Goal: Task Accomplishment & Management: Manage account settings

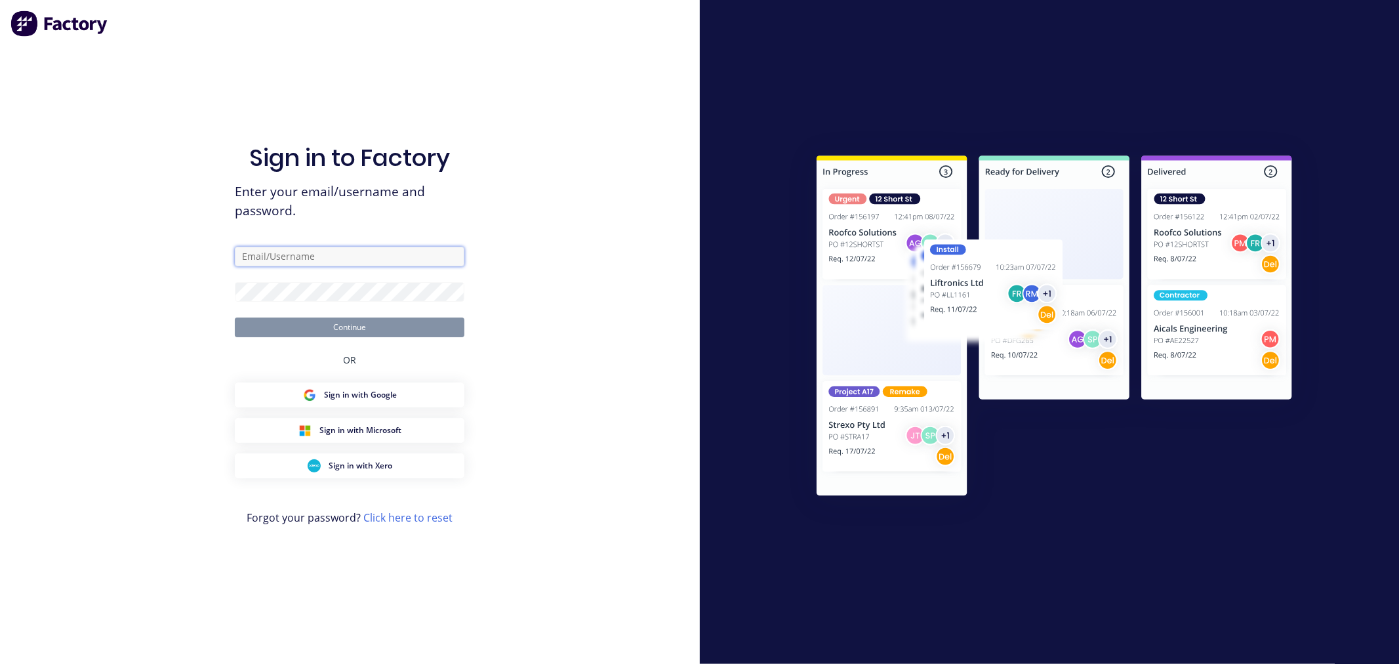
click at [271, 254] on input "text" at bounding box center [350, 257] width 230 height 20
drag, startPoint x: 266, startPoint y: 254, endPoint x: 221, endPoint y: 253, distance: 45.3
click at [221, 253] on div "Sign in to Factory Enter your email/username and password. cat Continue OR Sign…" at bounding box center [350, 332] width 700 height 664
drag, startPoint x: 289, startPoint y: 257, endPoint x: 181, endPoint y: 256, distance: 107.6
click at [181, 256] on div "Sign in to Factory Enter your email/username and password. cathy Continue OR Si…" at bounding box center [350, 332] width 700 height 664
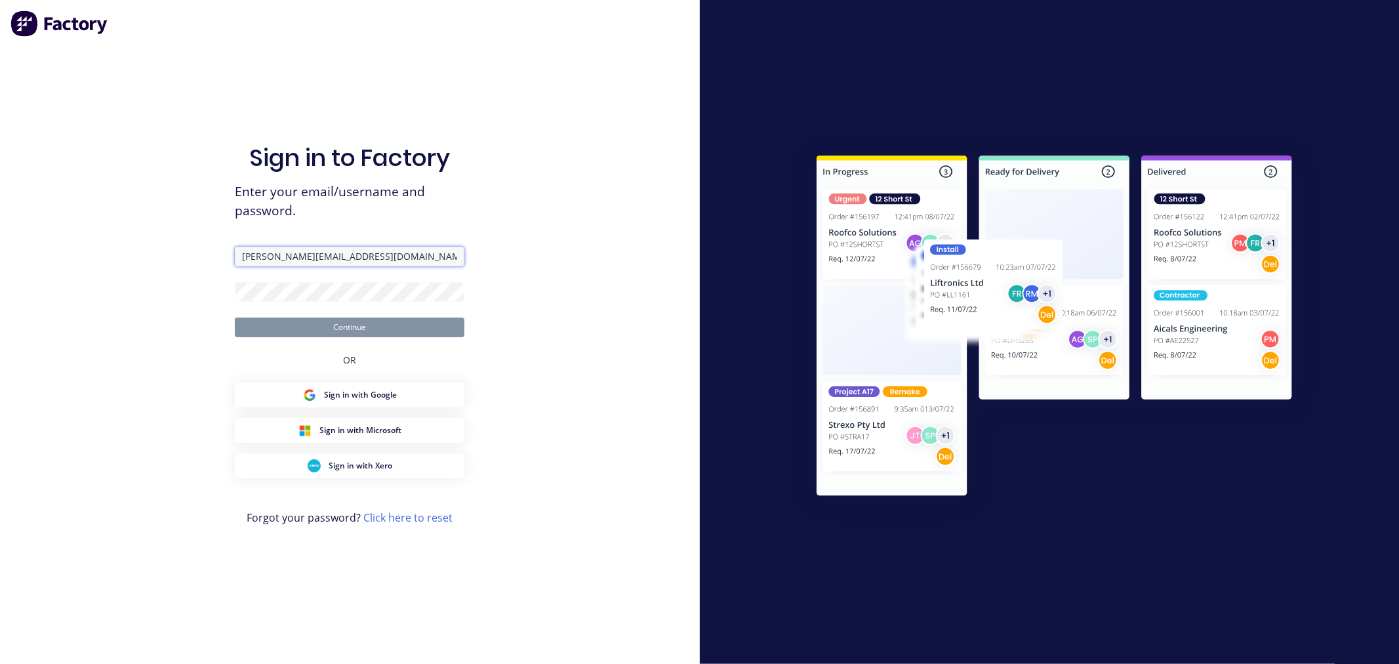
type input "[PERSON_NAME][EMAIL_ADDRESS][DOMAIN_NAME]"
click at [279, 257] on input "text" at bounding box center [350, 257] width 230 height 20
type input "cathy"
type input "[PERSON_NAME][EMAIL_ADDRESS][DOMAIN_NAME]"
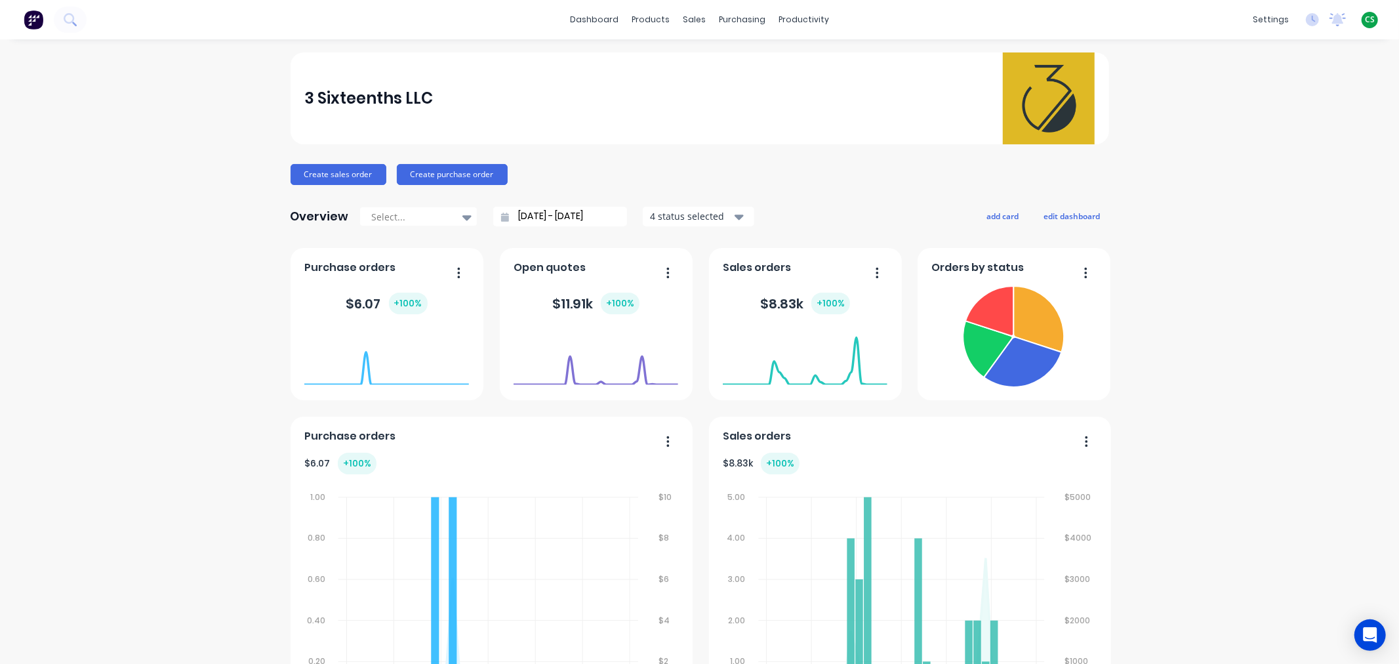
click at [1365, 18] on span "CS" at bounding box center [1370, 20] width 10 height 12
click at [1240, 165] on div "Sign out" at bounding box center [1257, 164] width 35 height 12
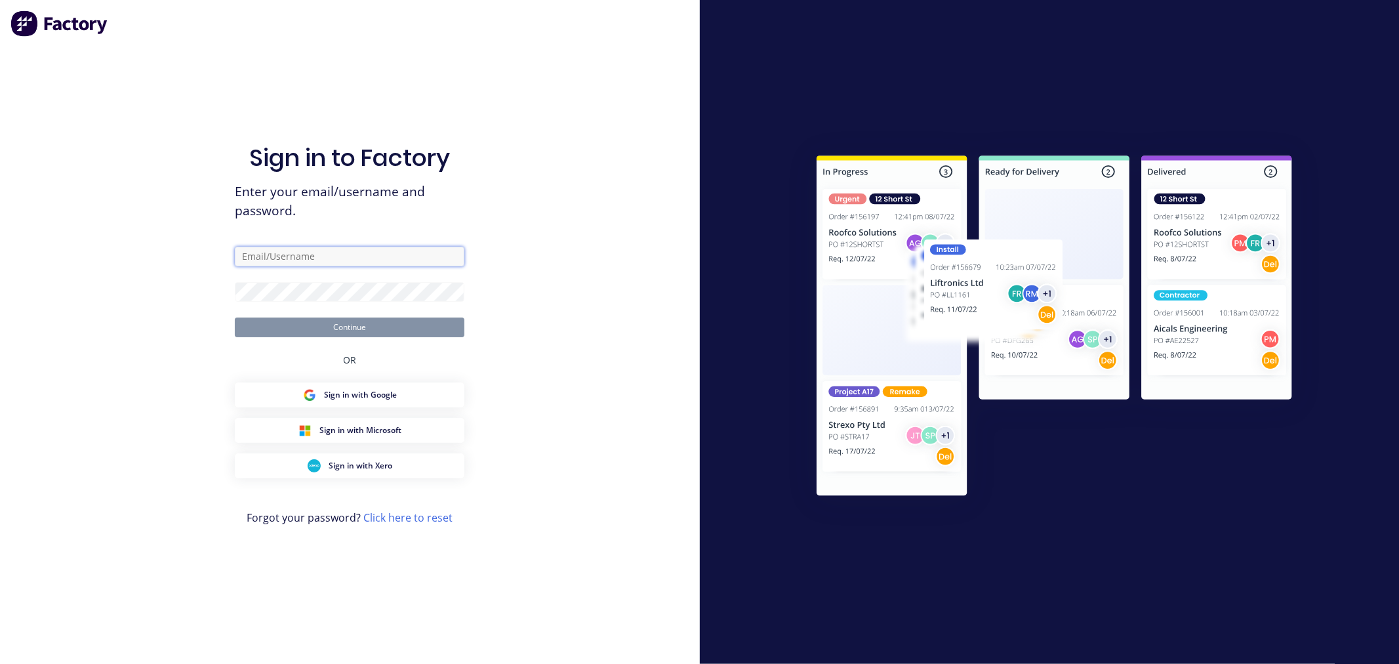
click at [264, 256] on input "text" at bounding box center [350, 257] width 230 height 20
type input "cathy@factory.app"
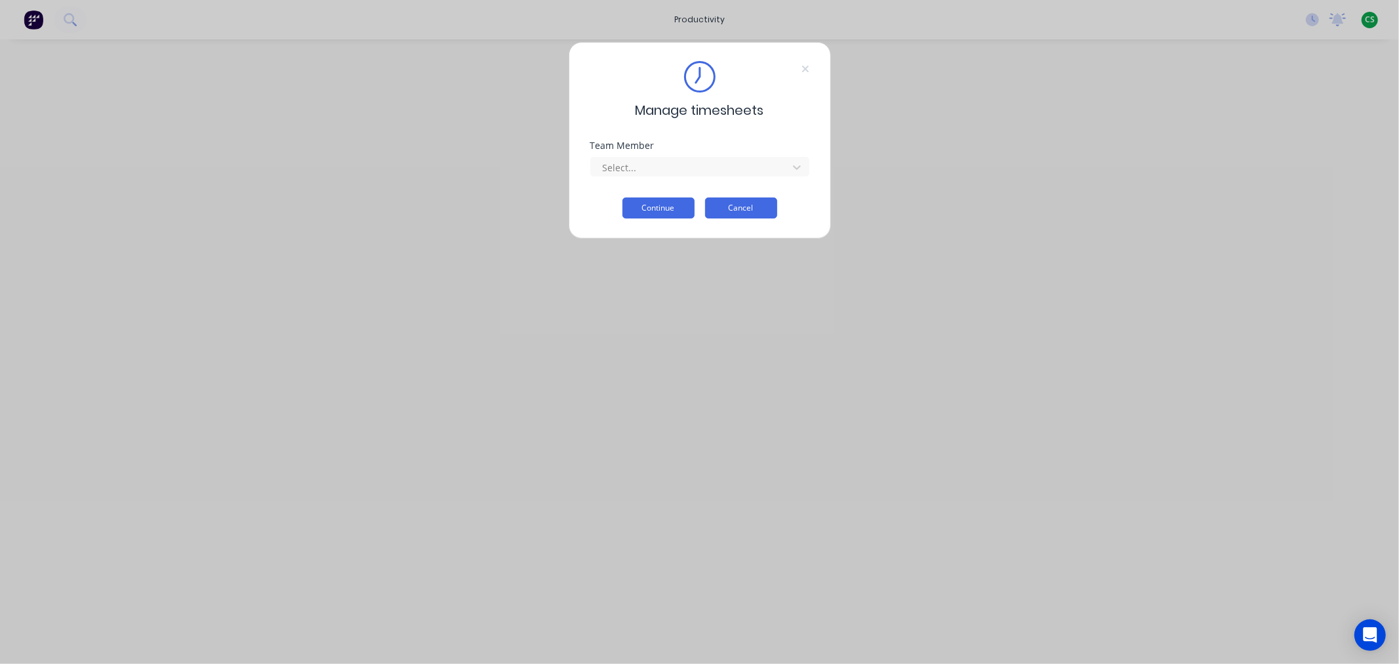
click at [733, 211] on button "Cancel" at bounding box center [741, 207] width 72 height 21
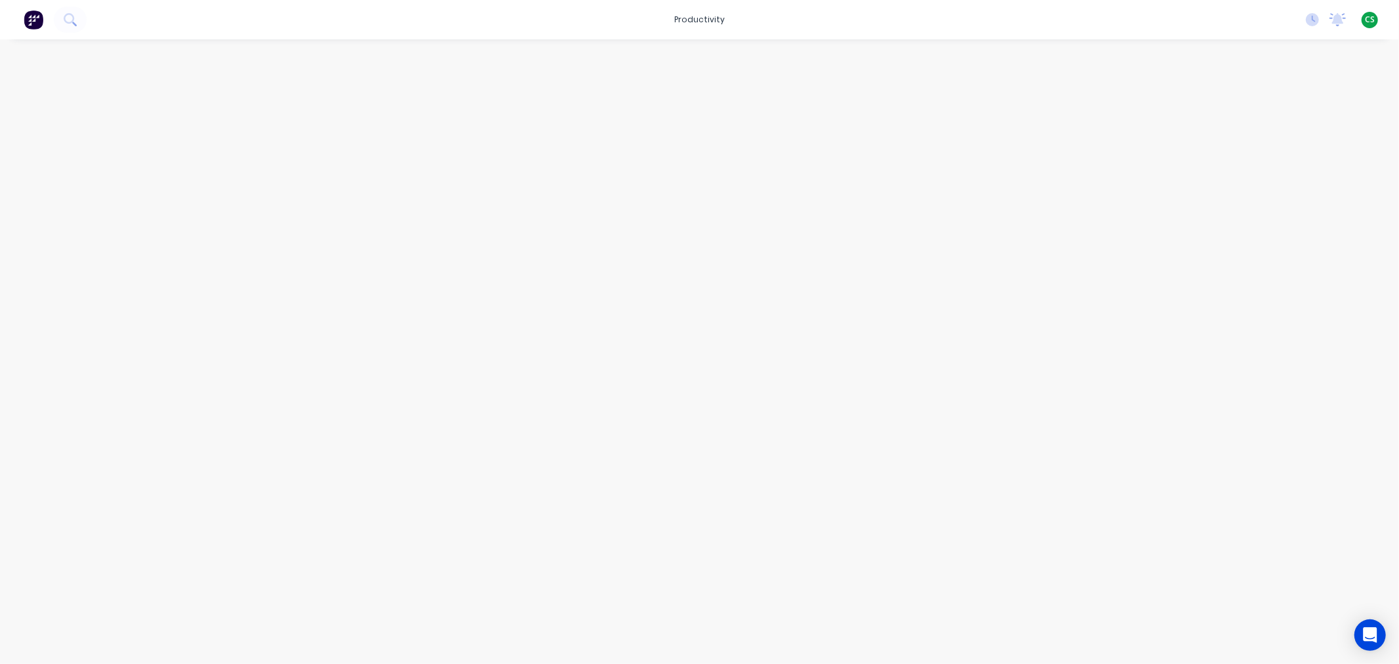
click at [1368, 22] on span "CS" at bounding box center [1370, 20] width 10 height 12
click at [979, 28] on div "productivity productivity Workflow Planner Delivery Scheduling Timesheets No ne…" at bounding box center [699, 19] width 1399 height 39
click at [1367, 17] on span "CS" at bounding box center [1370, 20] width 10 height 12
click at [722, 138] on div "Timesheets" at bounding box center [733, 142] width 49 height 12
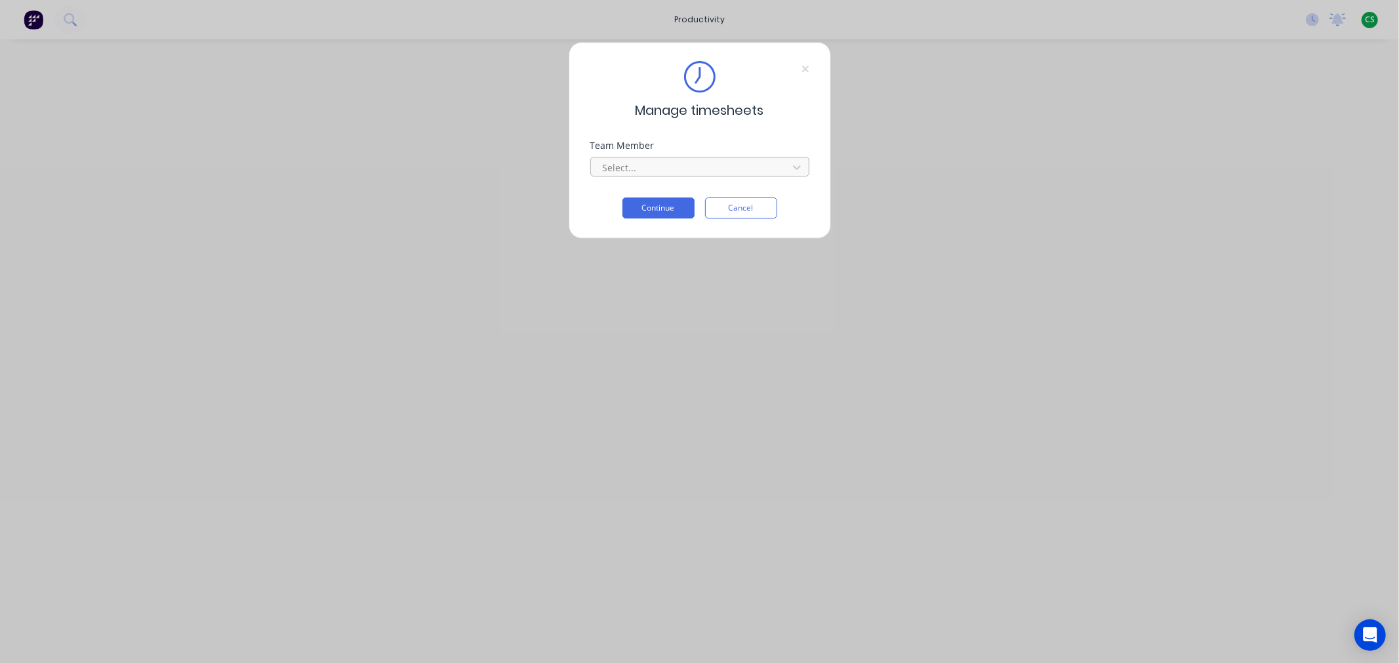
click at [634, 167] on div at bounding box center [691, 167] width 180 height 16
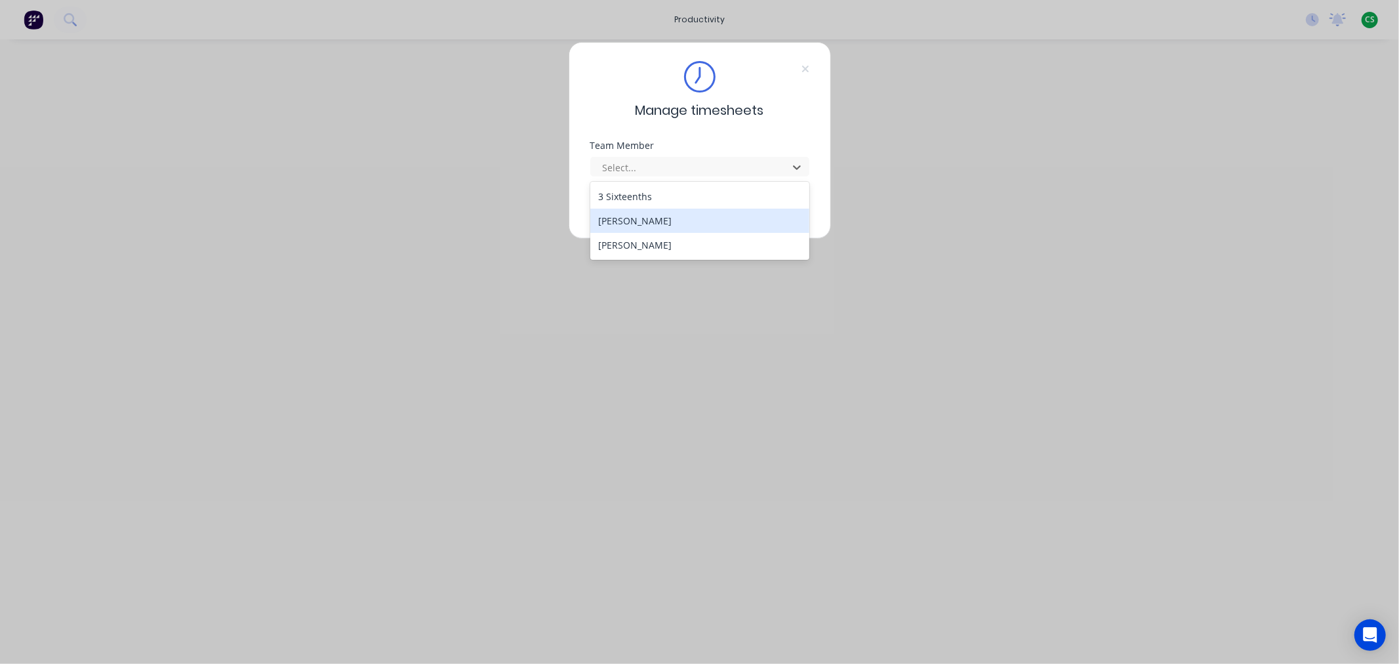
click at [571, 217] on div "Manage timesheets Team Member 3 results available. Use Up and Down to choose op…" at bounding box center [700, 140] width 262 height 197
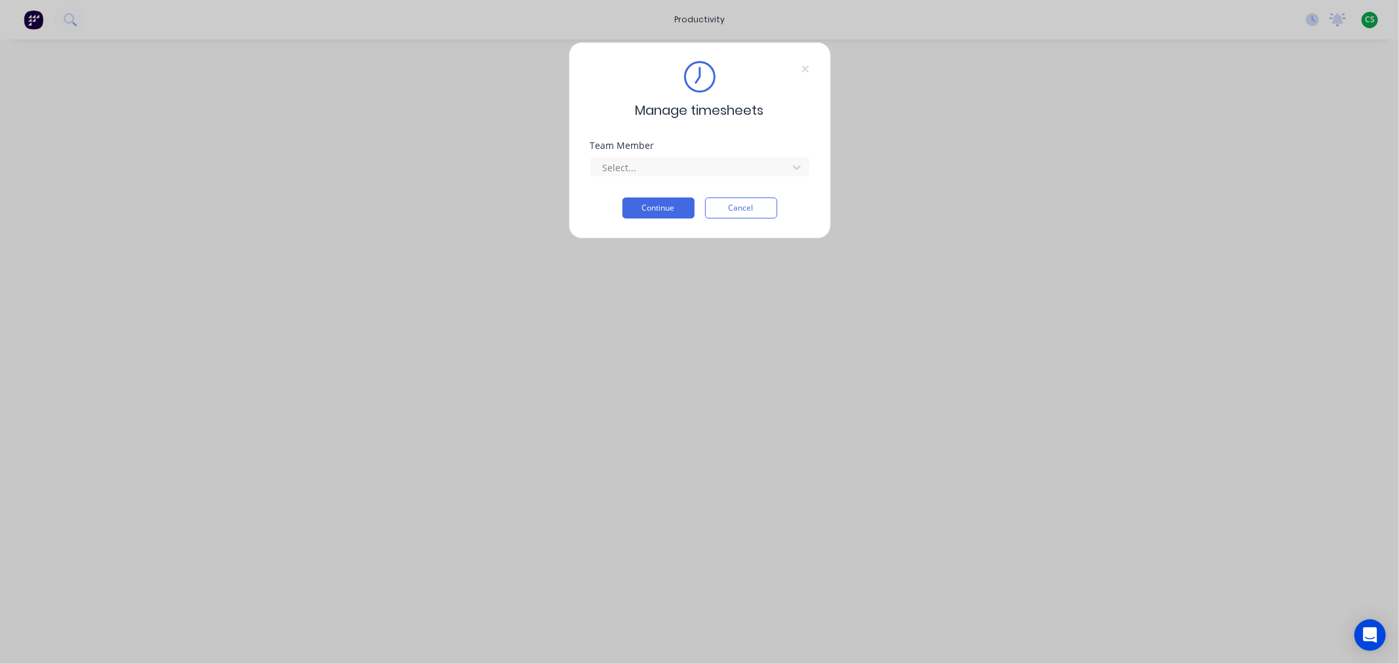
click at [755, 211] on button "Cancel" at bounding box center [741, 207] width 72 height 21
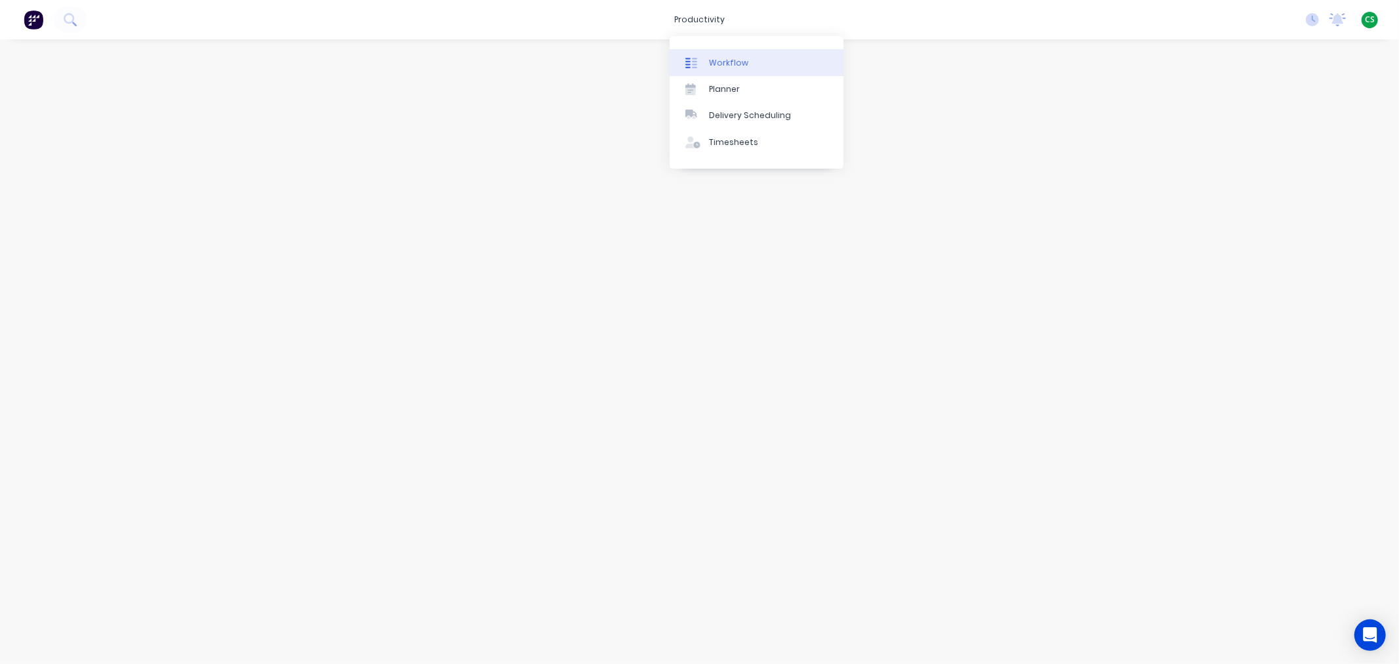
click at [724, 64] on div "Workflow" at bounding box center [728, 63] width 39 height 12
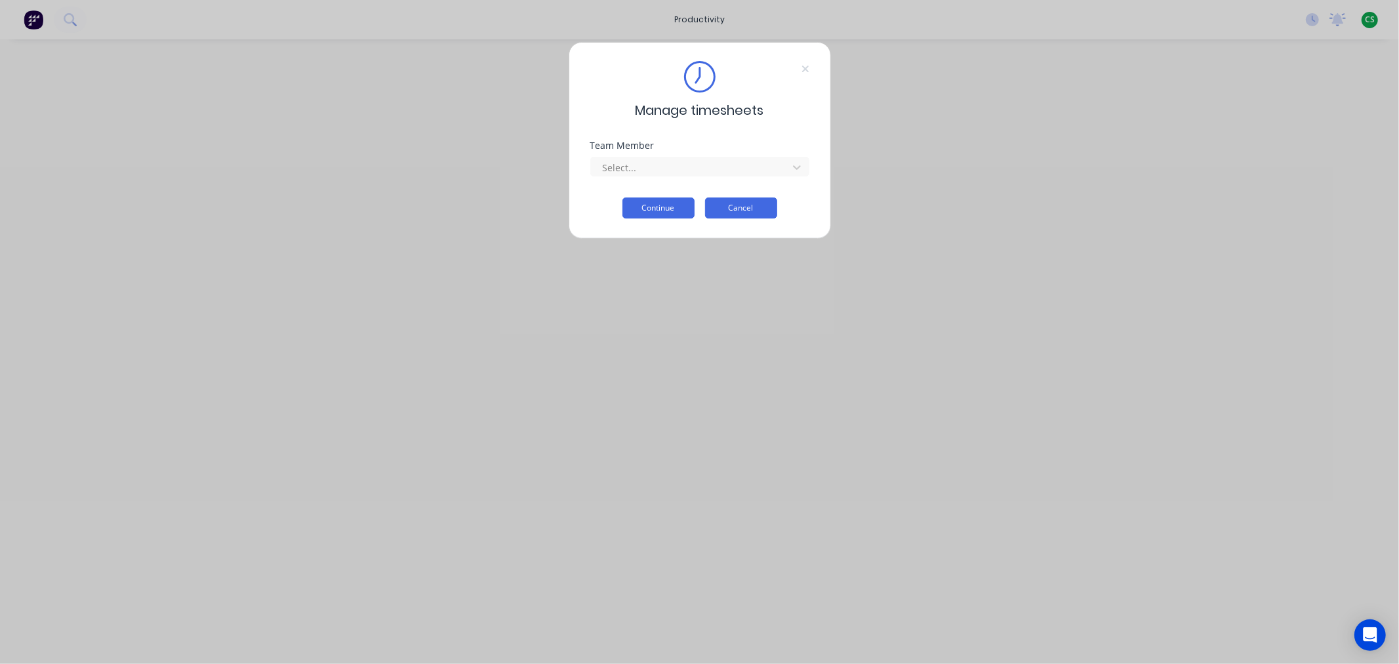
click at [733, 206] on button "Cancel" at bounding box center [741, 207] width 72 height 21
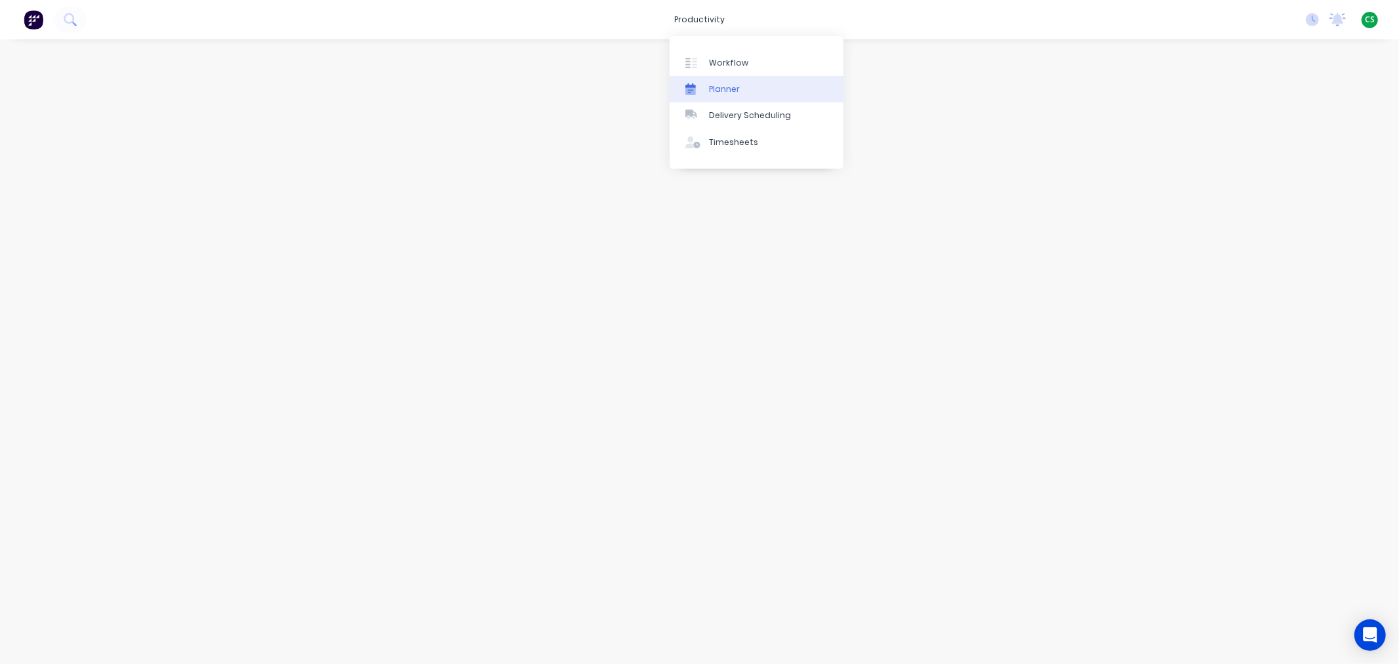
click at [742, 87] on link "Planner" at bounding box center [757, 89] width 174 height 26
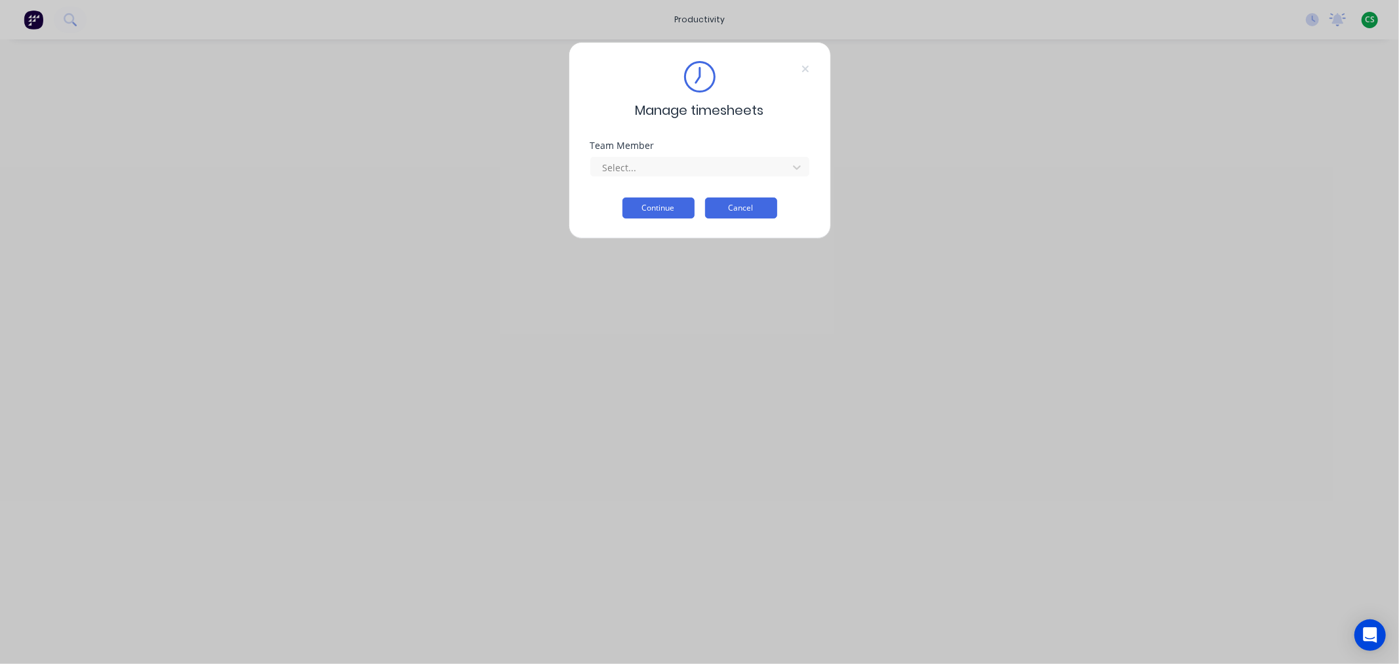
click at [730, 207] on button "Cancel" at bounding box center [741, 207] width 72 height 21
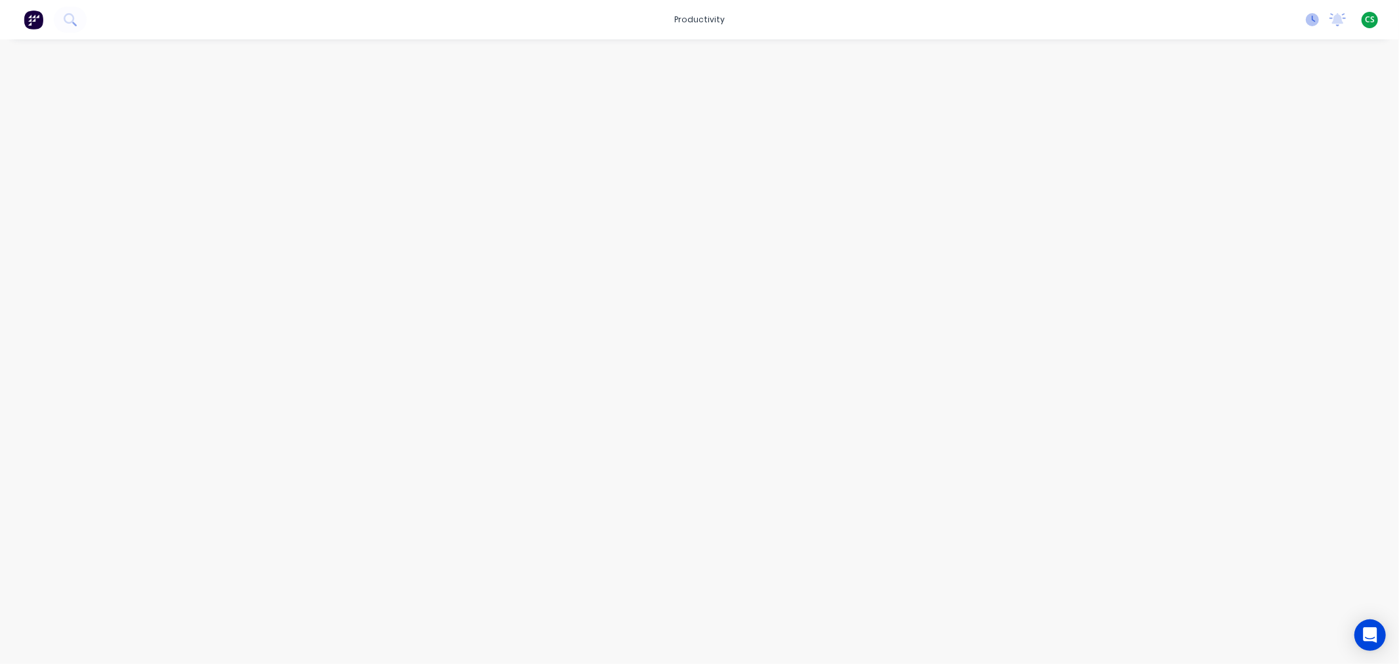
click at [1306, 17] on icon at bounding box center [1312, 19] width 13 height 13
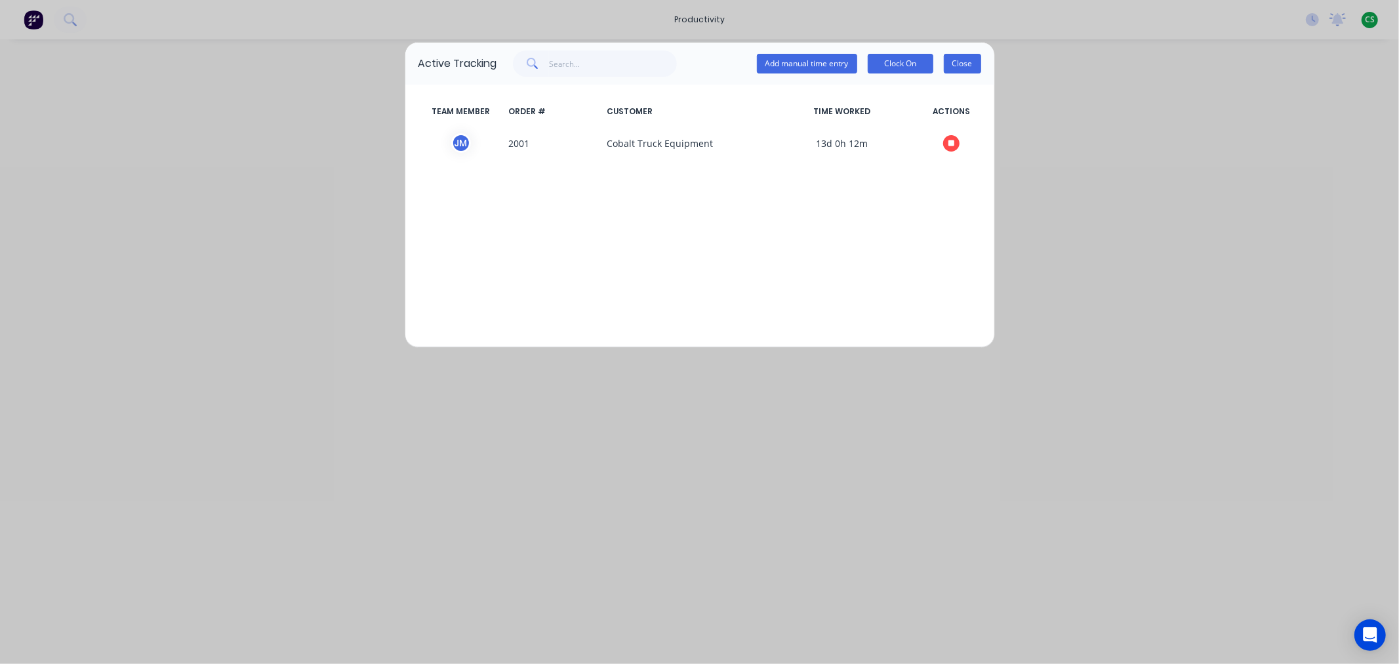
click at [960, 61] on button "Close" at bounding box center [962, 64] width 37 height 20
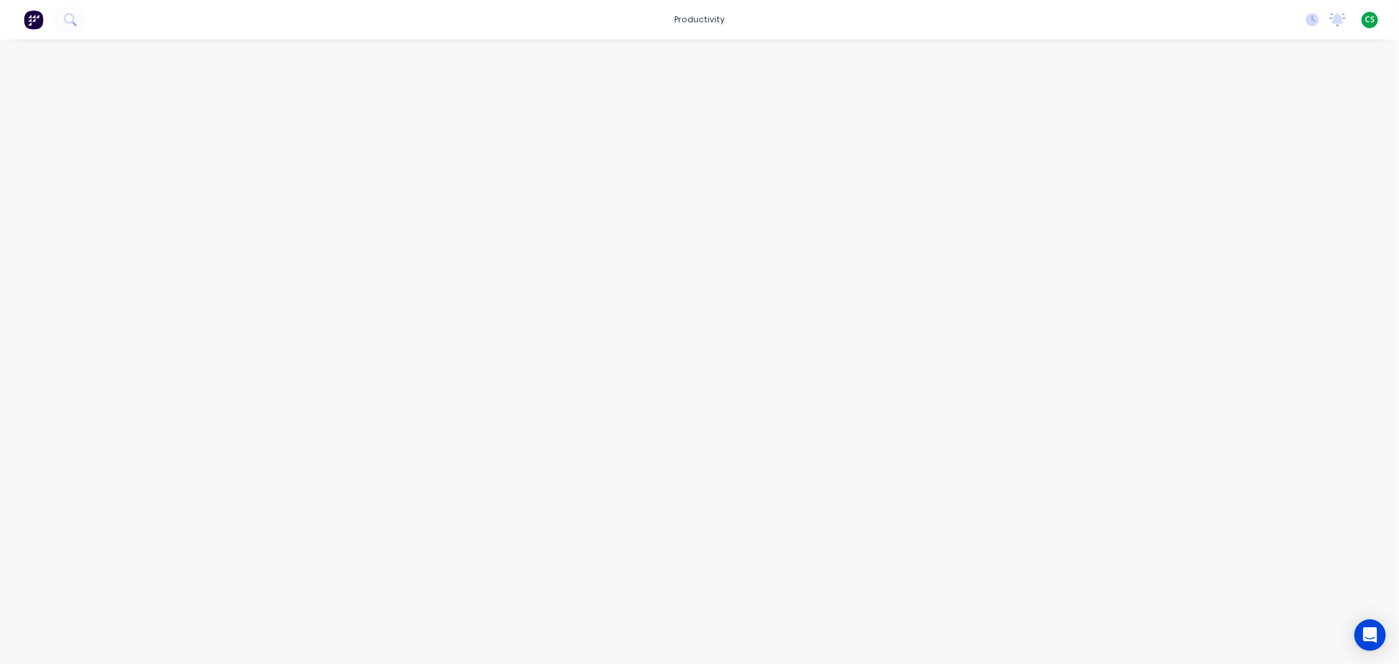
click at [1369, 20] on span "CS" at bounding box center [1370, 20] width 10 height 12
click at [1255, 166] on div "Sign out" at bounding box center [1257, 164] width 35 height 12
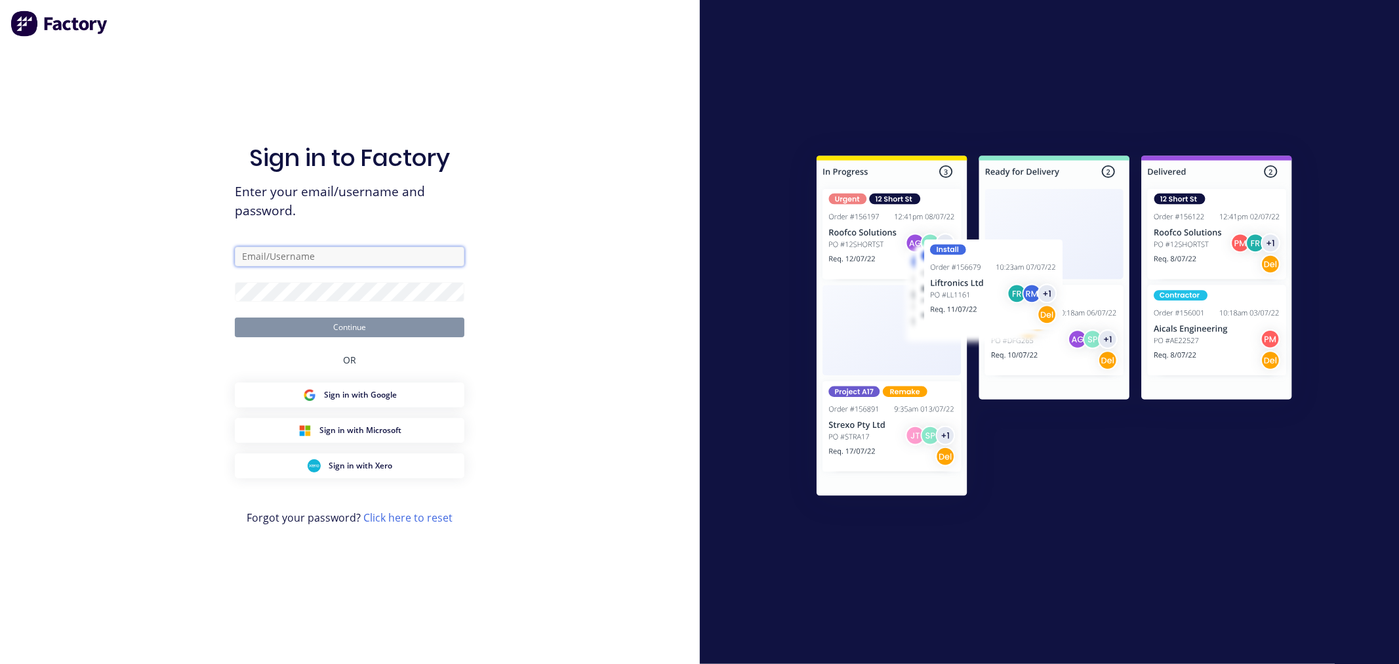
click at [322, 249] on input "text" at bounding box center [350, 257] width 230 height 20
type input "cathy@factory.app"
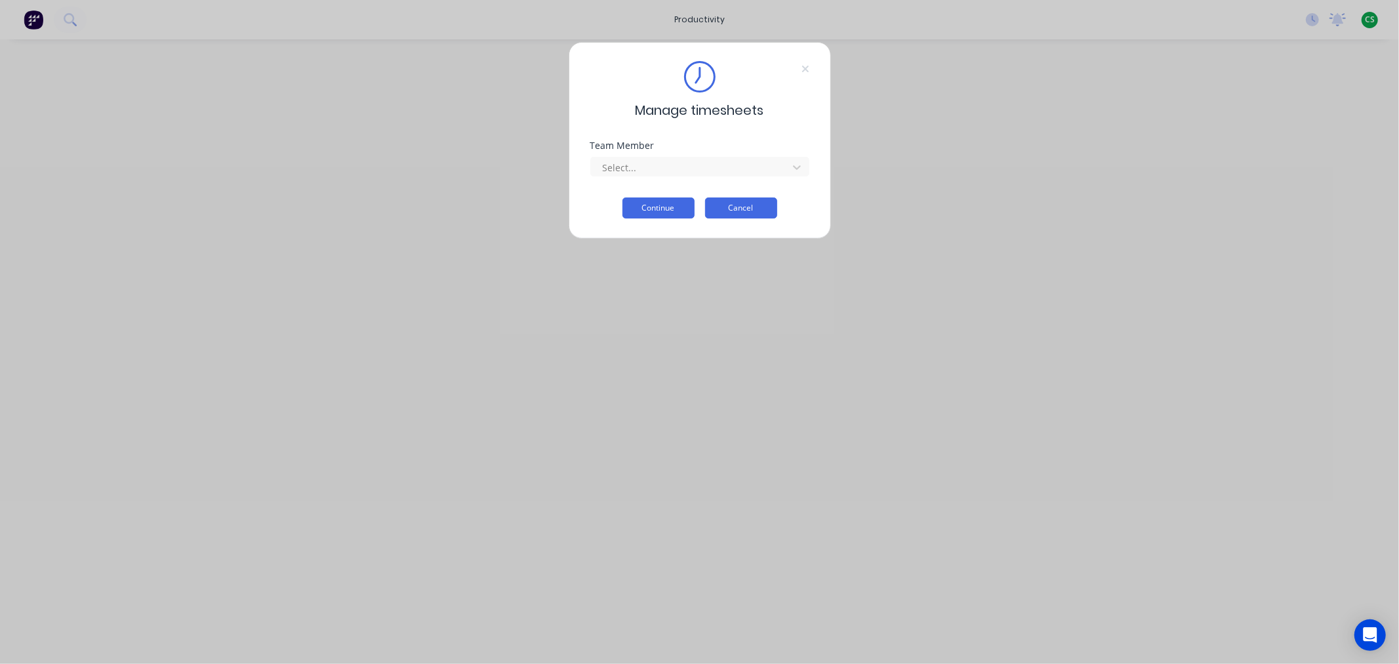
click at [723, 210] on button "Cancel" at bounding box center [741, 207] width 72 height 21
click at [759, 207] on button "Cancel" at bounding box center [741, 207] width 72 height 21
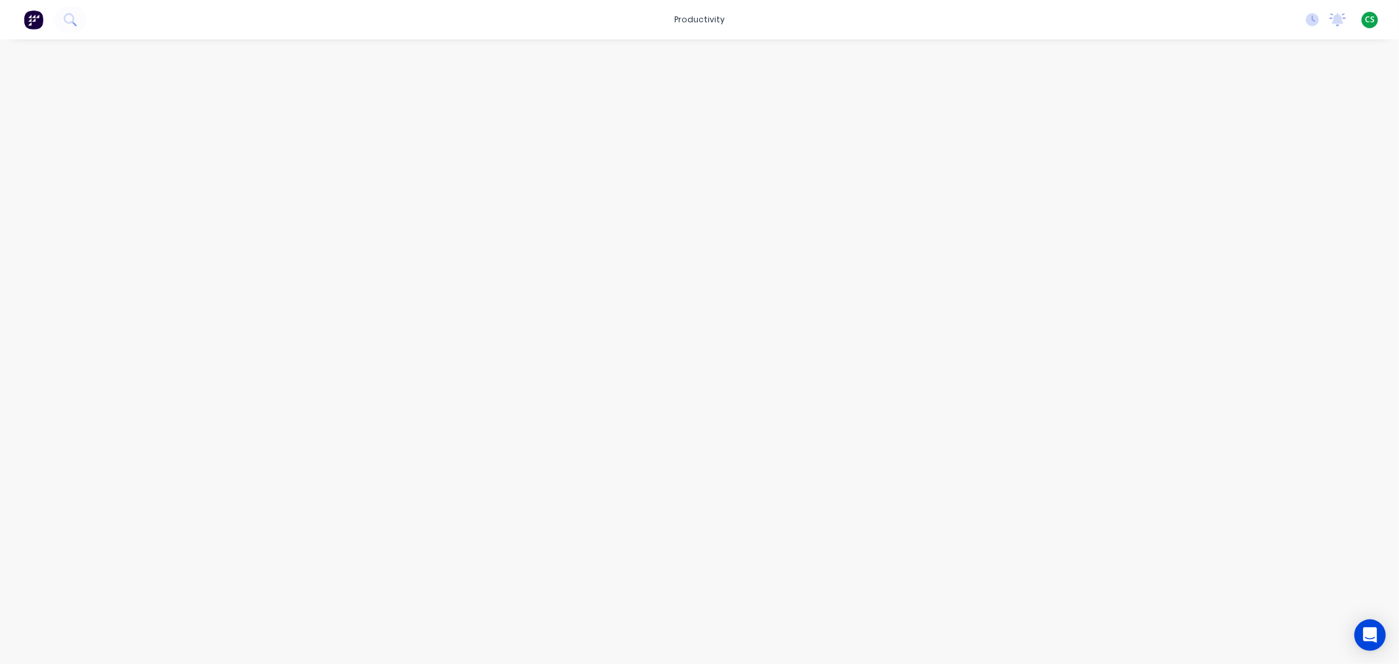
click at [1372, 20] on span "CS" at bounding box center [1370, 20] width 10 height 12
click at [1274, 167] on button "Sign out" at bounding box center [1288, 164] width 174 height 26
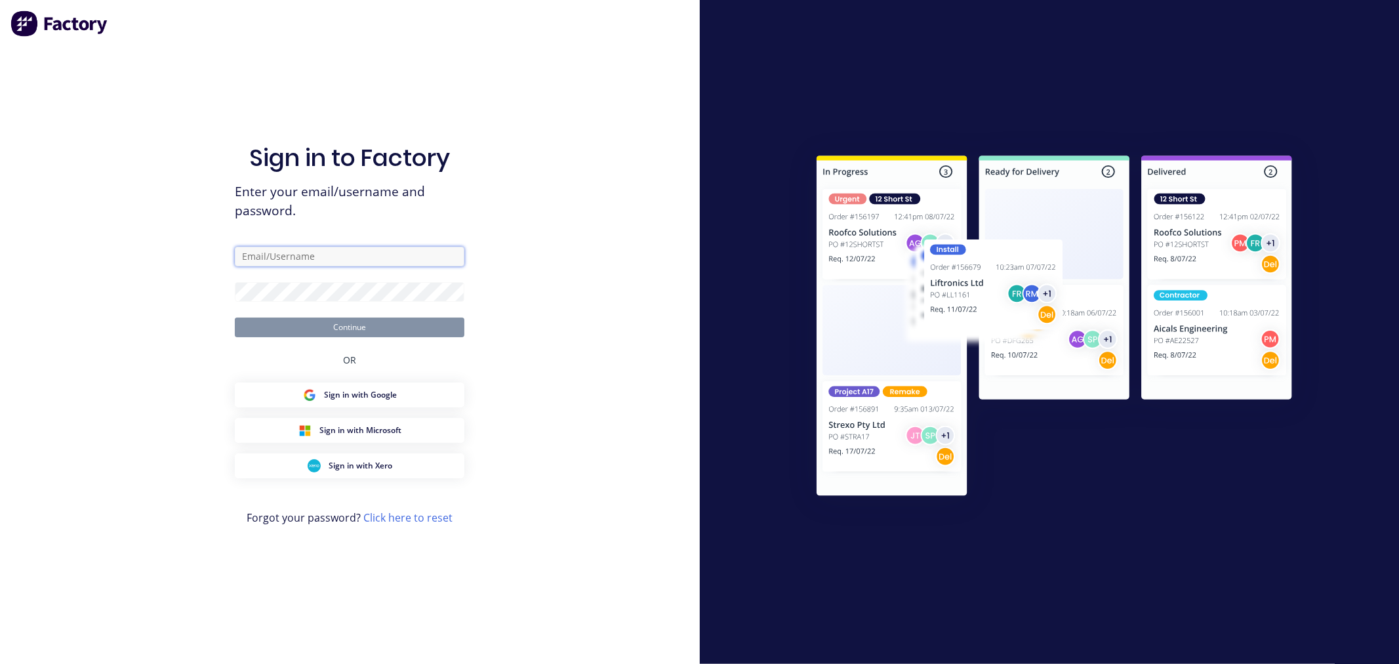
click at [257, 254] on input "text" at bounding box center [350, 257] width 230 height 20
type input "cathy@factory.app"
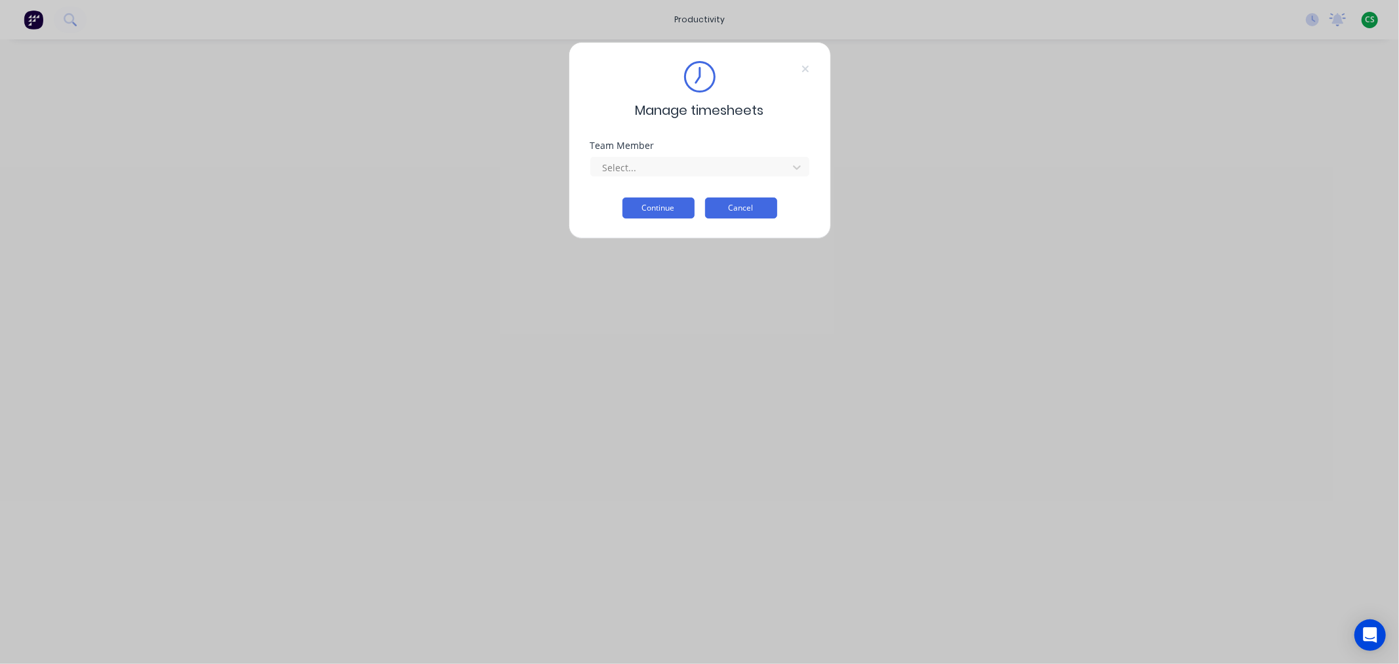
click at [759, 208] on button "Cancel" at bounding box center [741, 207] width 72 height 21
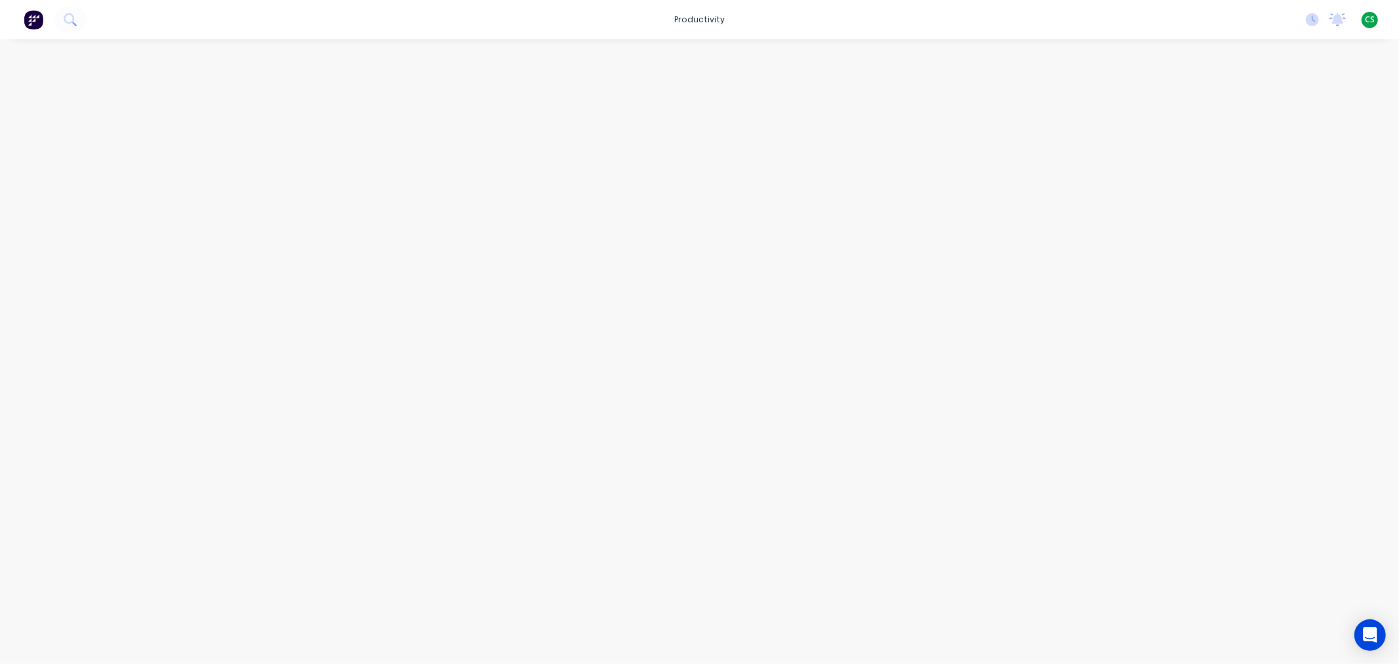
click at [1369, 20] on span "CS" at bounding box center [1370, 20] width 10 height 12
click at [1256, 159] on div "Sign out" at bounding box center [1257, 164] width 35 height 12
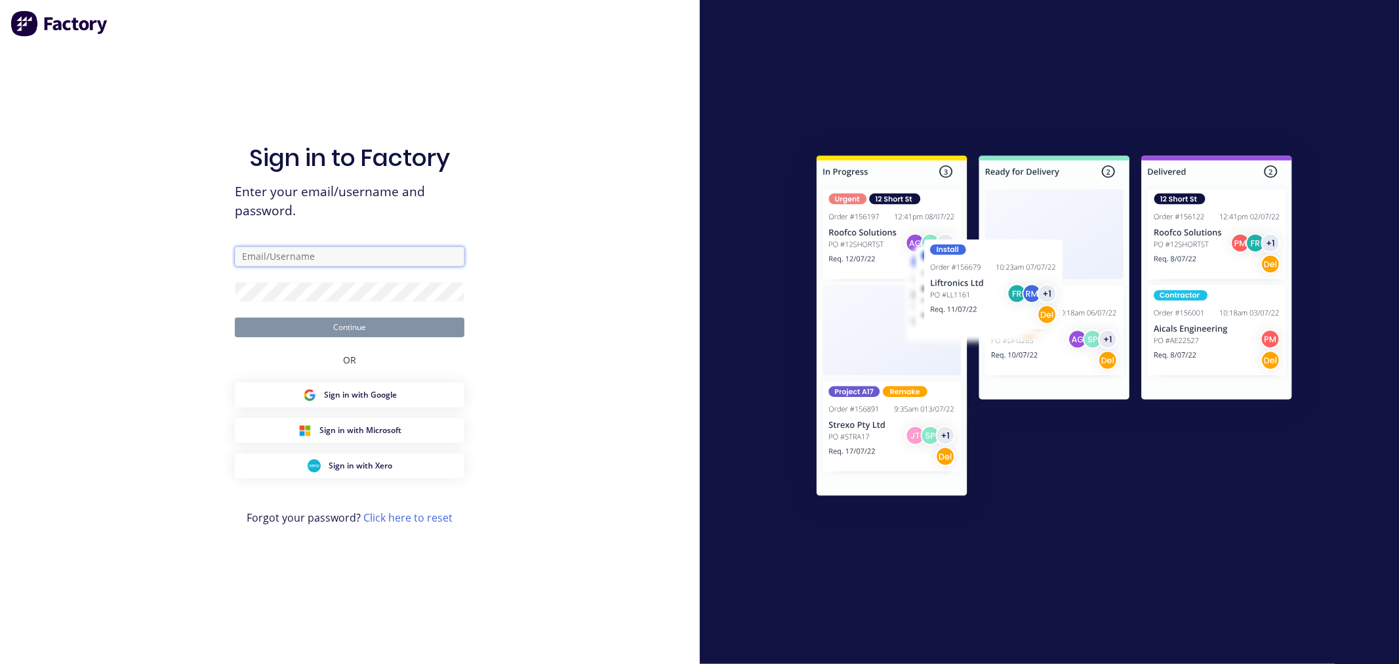
click at [262, 256] on input "text" at bounding box center [350, 257] width 230 height 20
type input "cathy@factory.app"
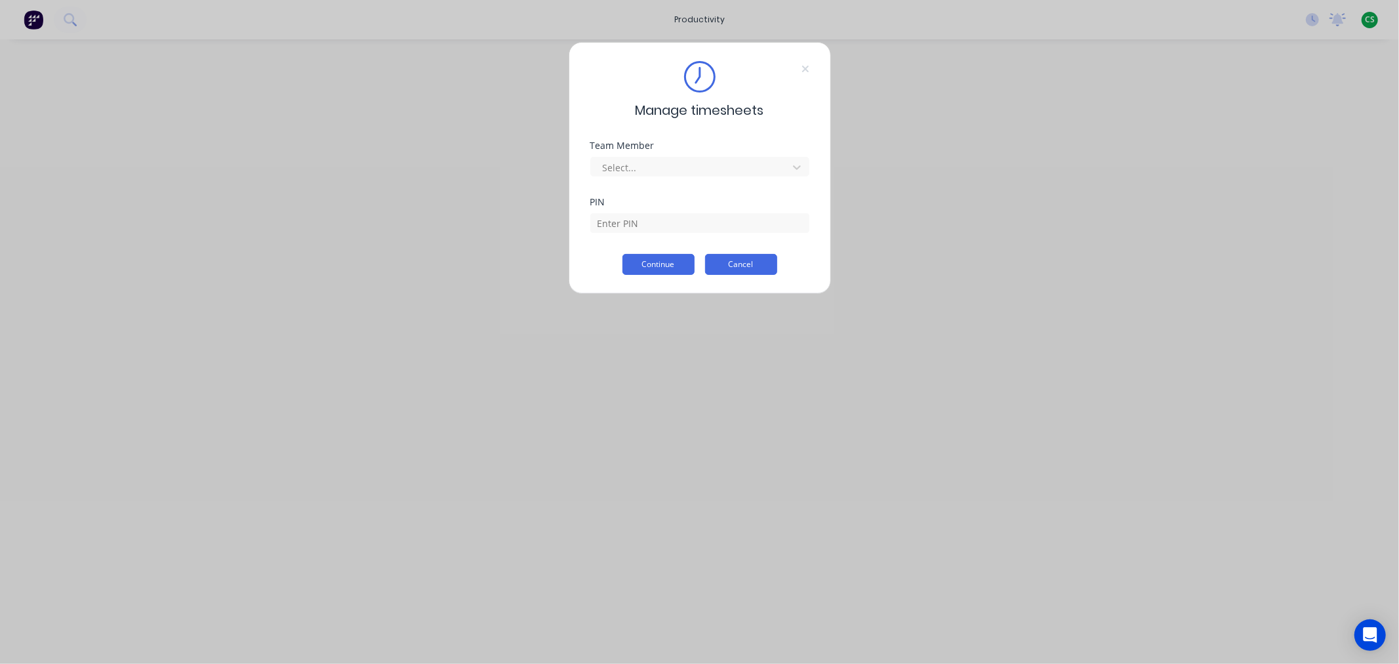
click at [754, 266] on button "Cancel" at bounding box center [741, 264] width 72 height 21
